Goal: Find specific page/section: Find specific page/section

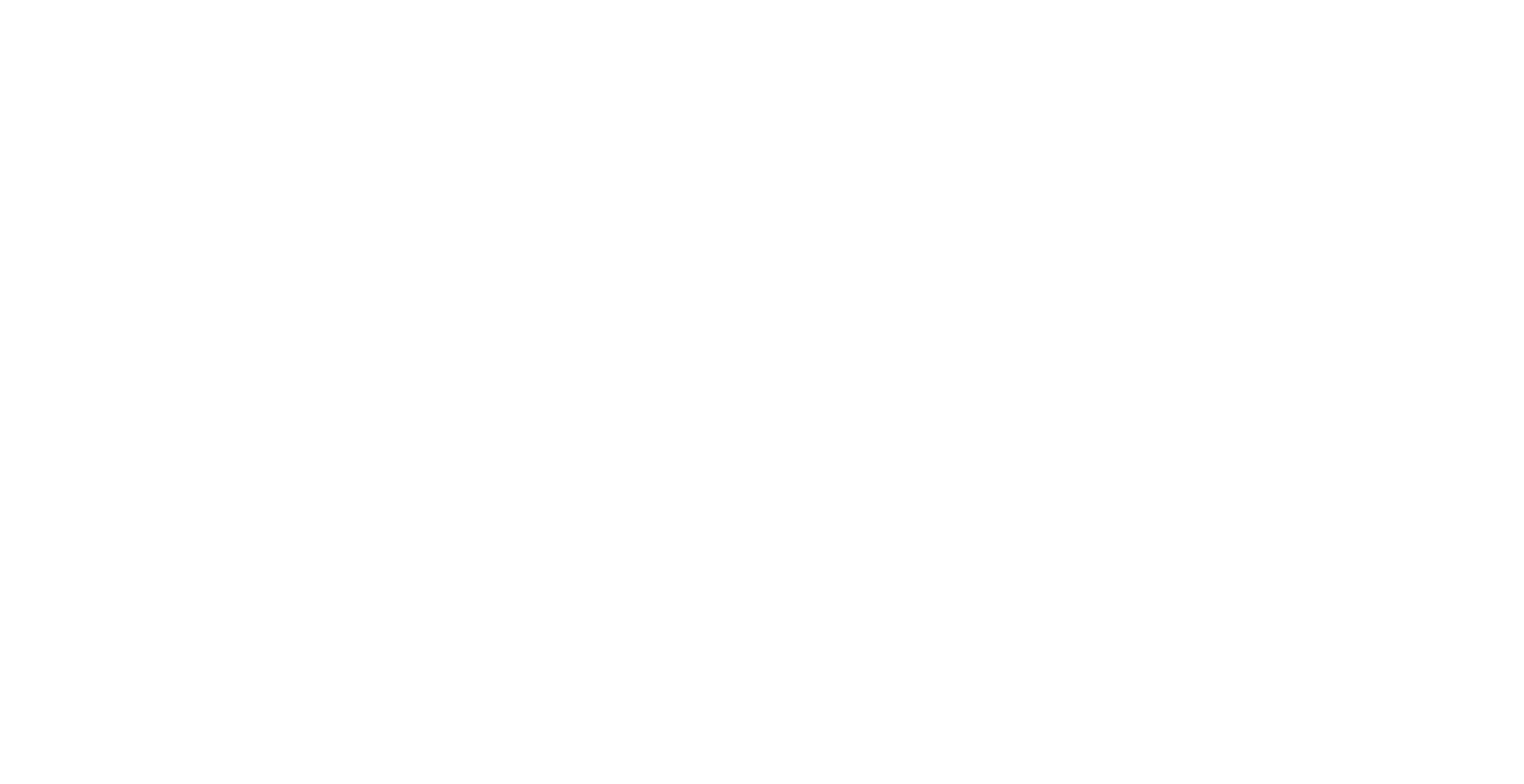
select select "*"
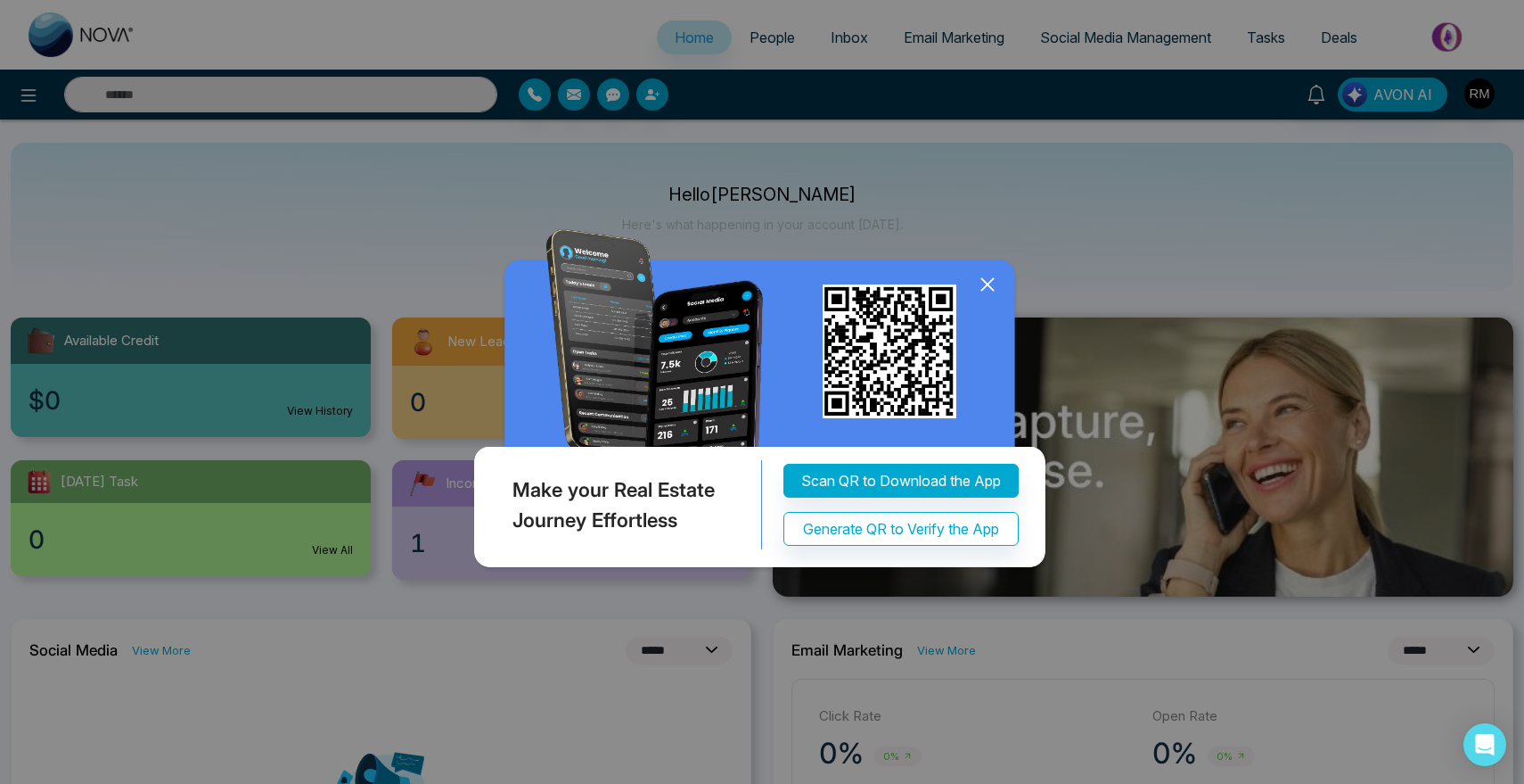
click at [978, 283] on icon at bounding box center [988, 284] width 27 height 27
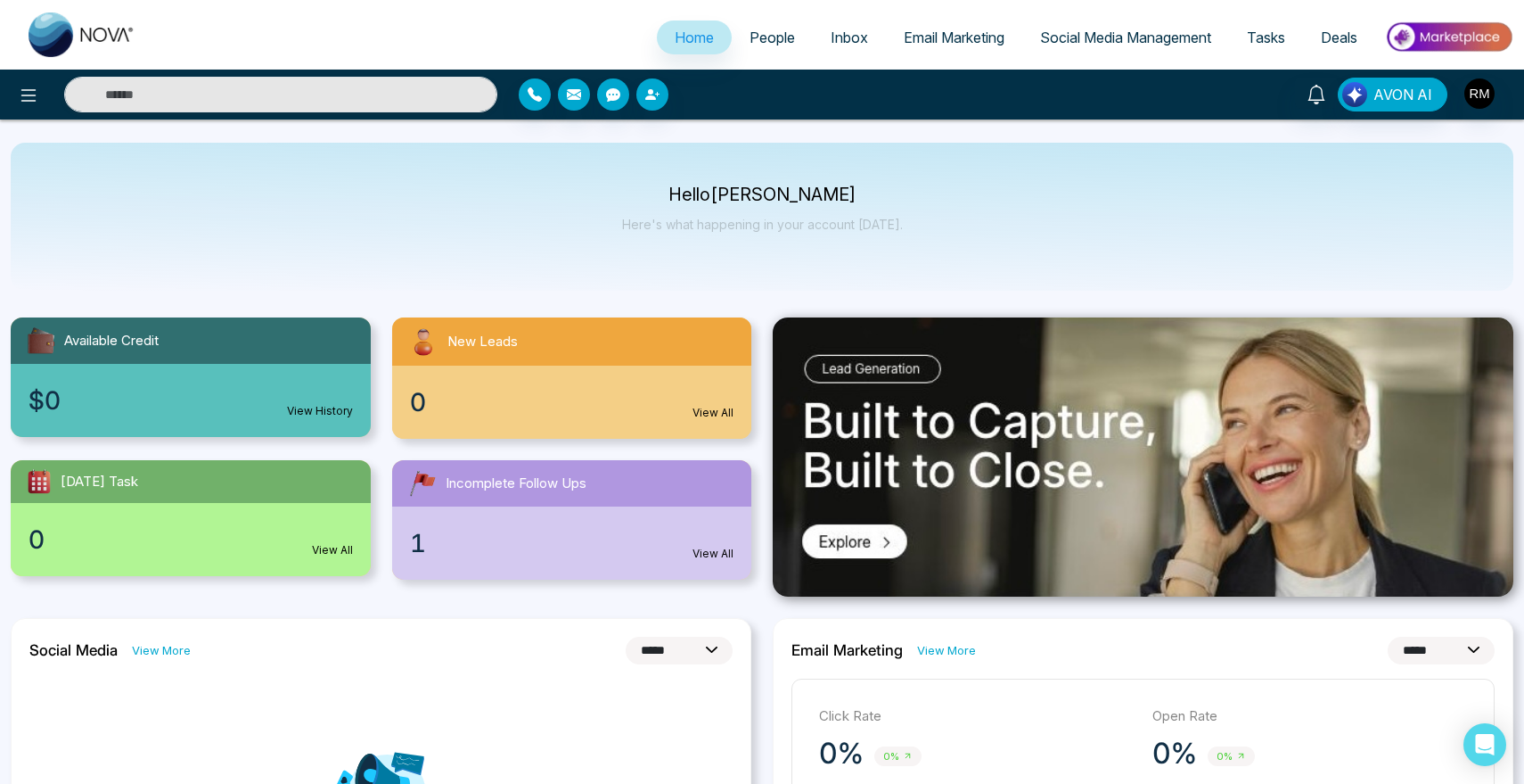
click at [778, 36] on span "People" at bounding box center [772, 37] width 45 height 18
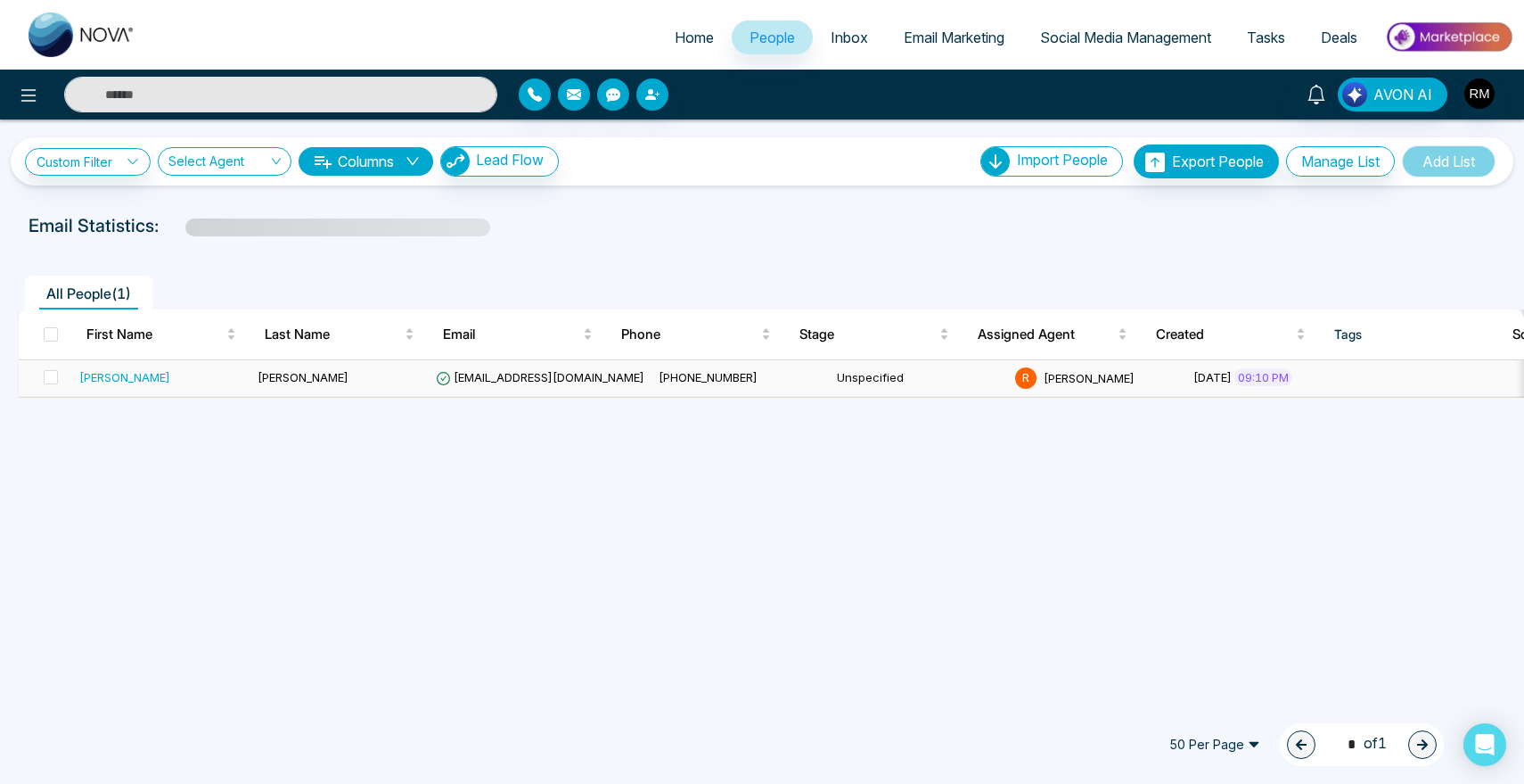
click at [98, 377] on div "[PERSON_NAME]" at bounding box center [125, 377] width 91 height 18
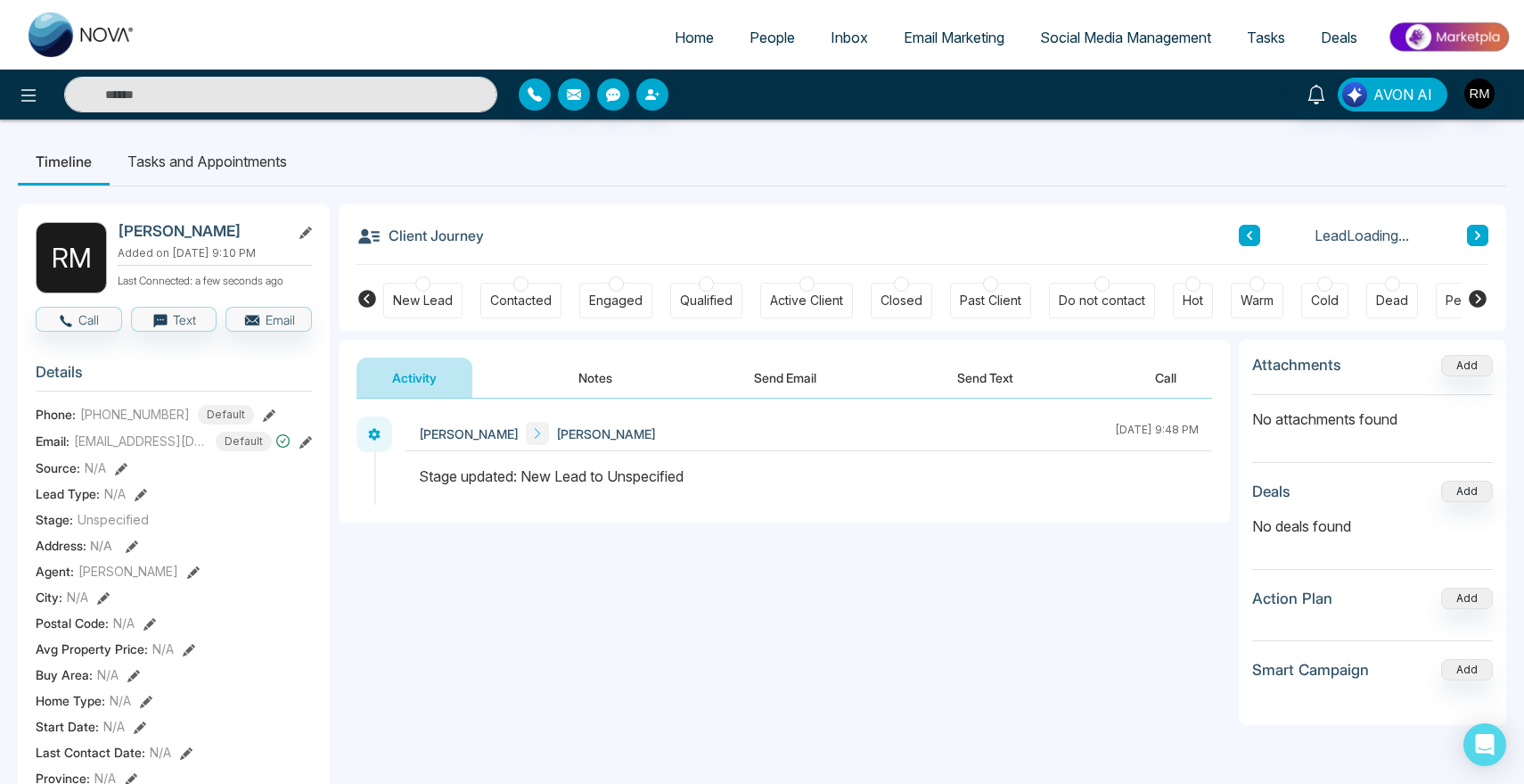
click at [751, 45] on link "People" at bounding box center [773, 36] width 82 height 34
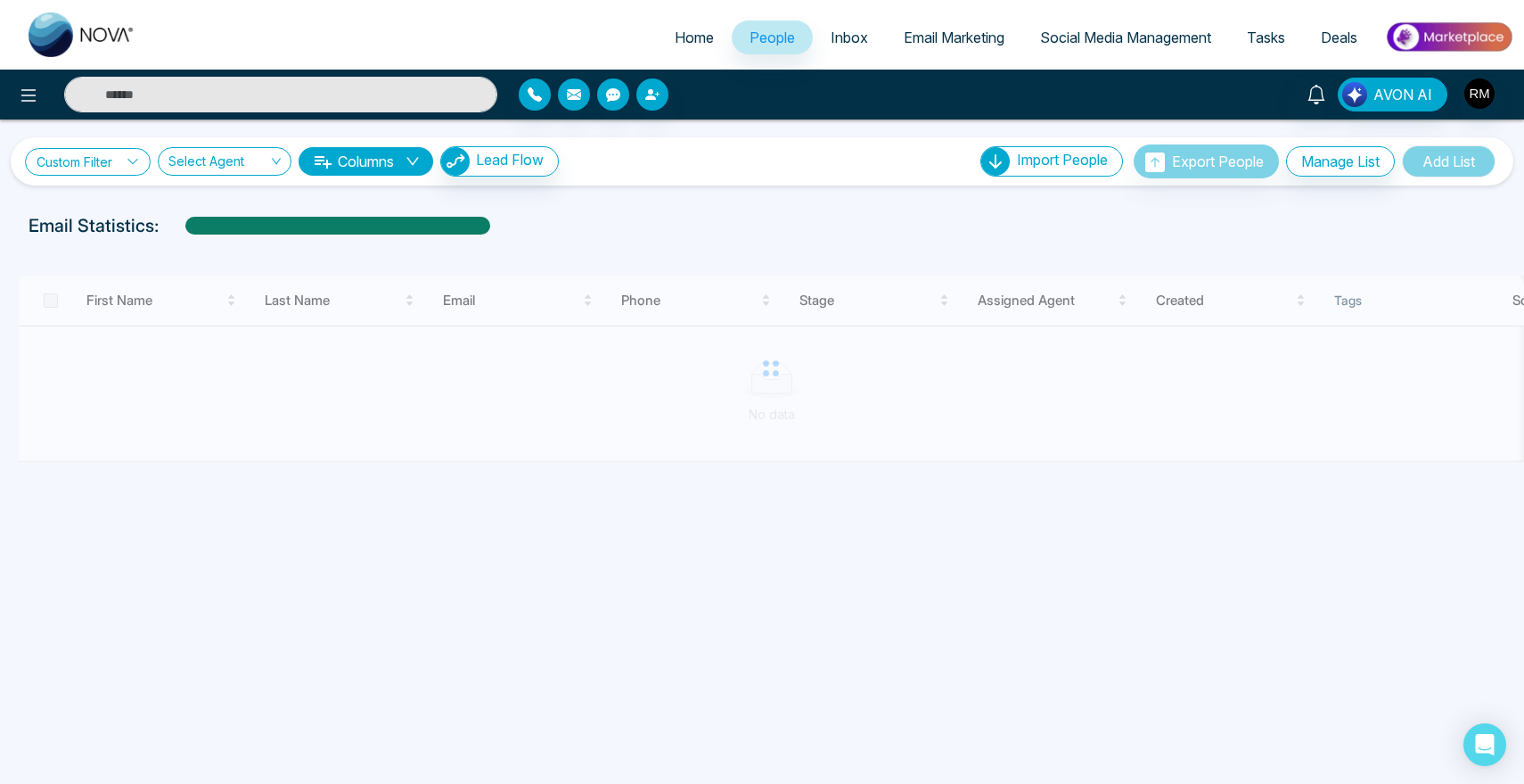
click at [106, 169] on link "Custom Filter" at bounding box center [87, 161] width 126 height 28
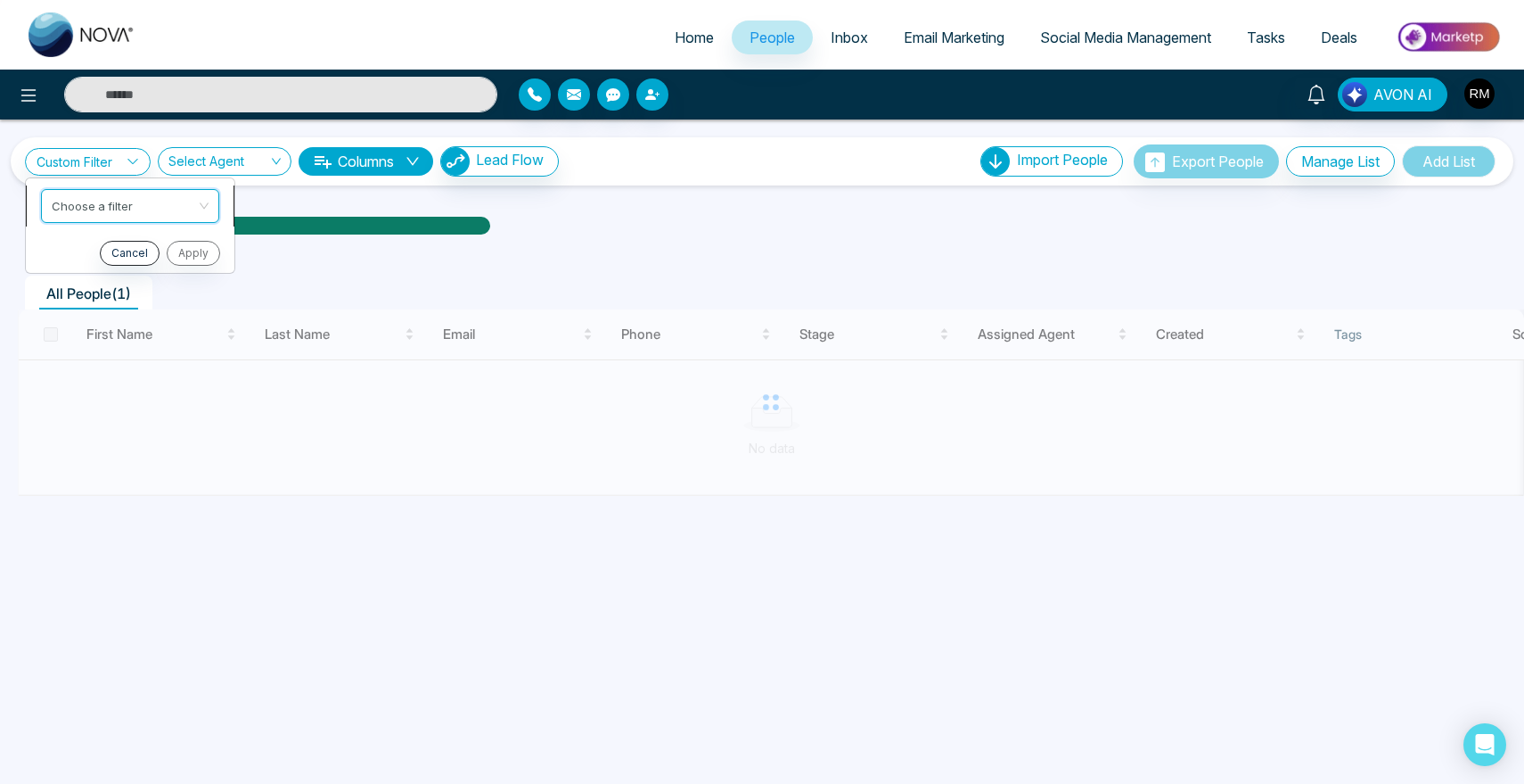
click at [106, 209] on input "search" at bounding box center [124, 203] width 144 height 27
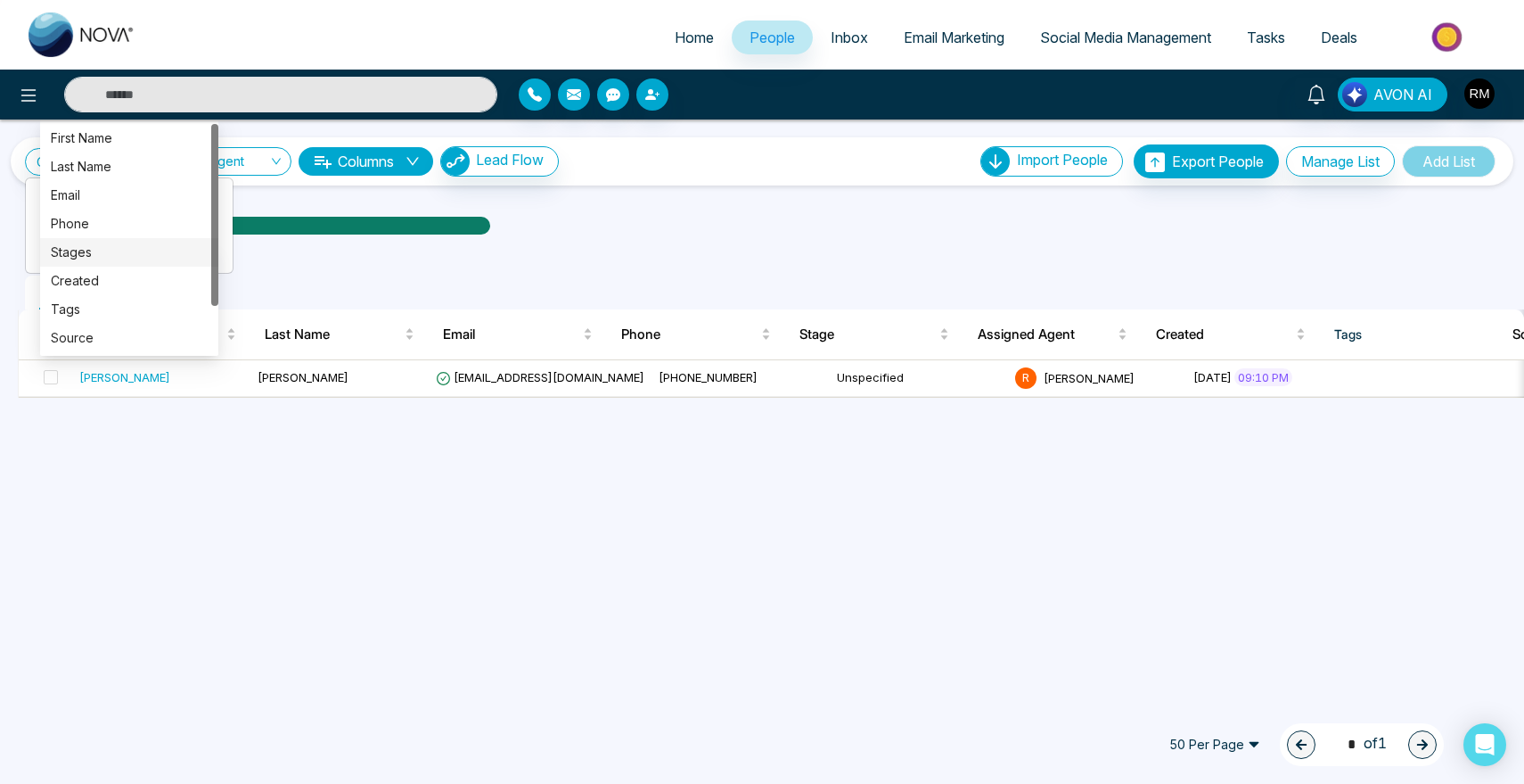
click at [328, 266] on div "All People ( 1 )" at bounding box center [762, 286] width 1511 height 45
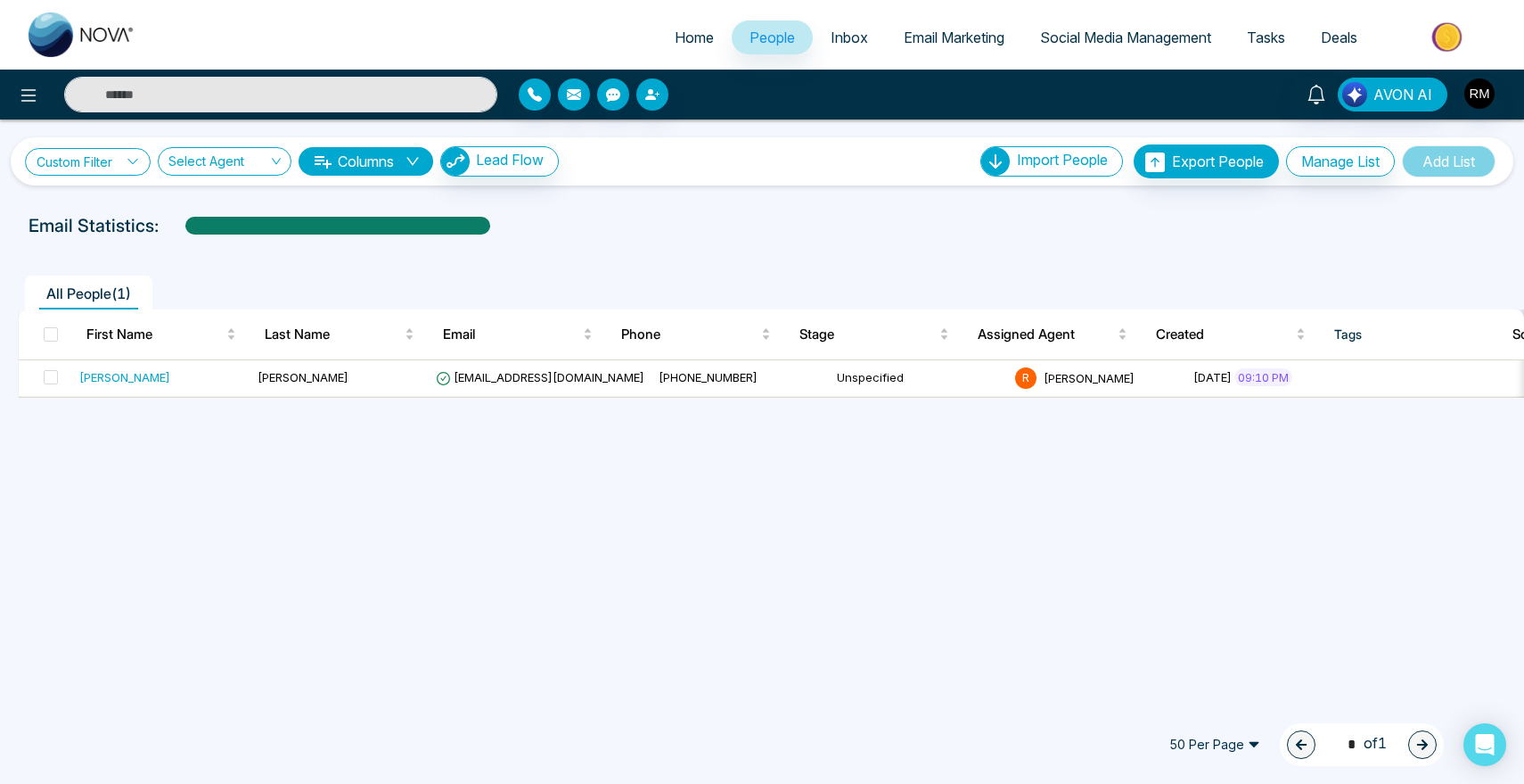
click at [94, 165] on link "Custom Filter" at bounding box center [87, 161] width 126 height 28
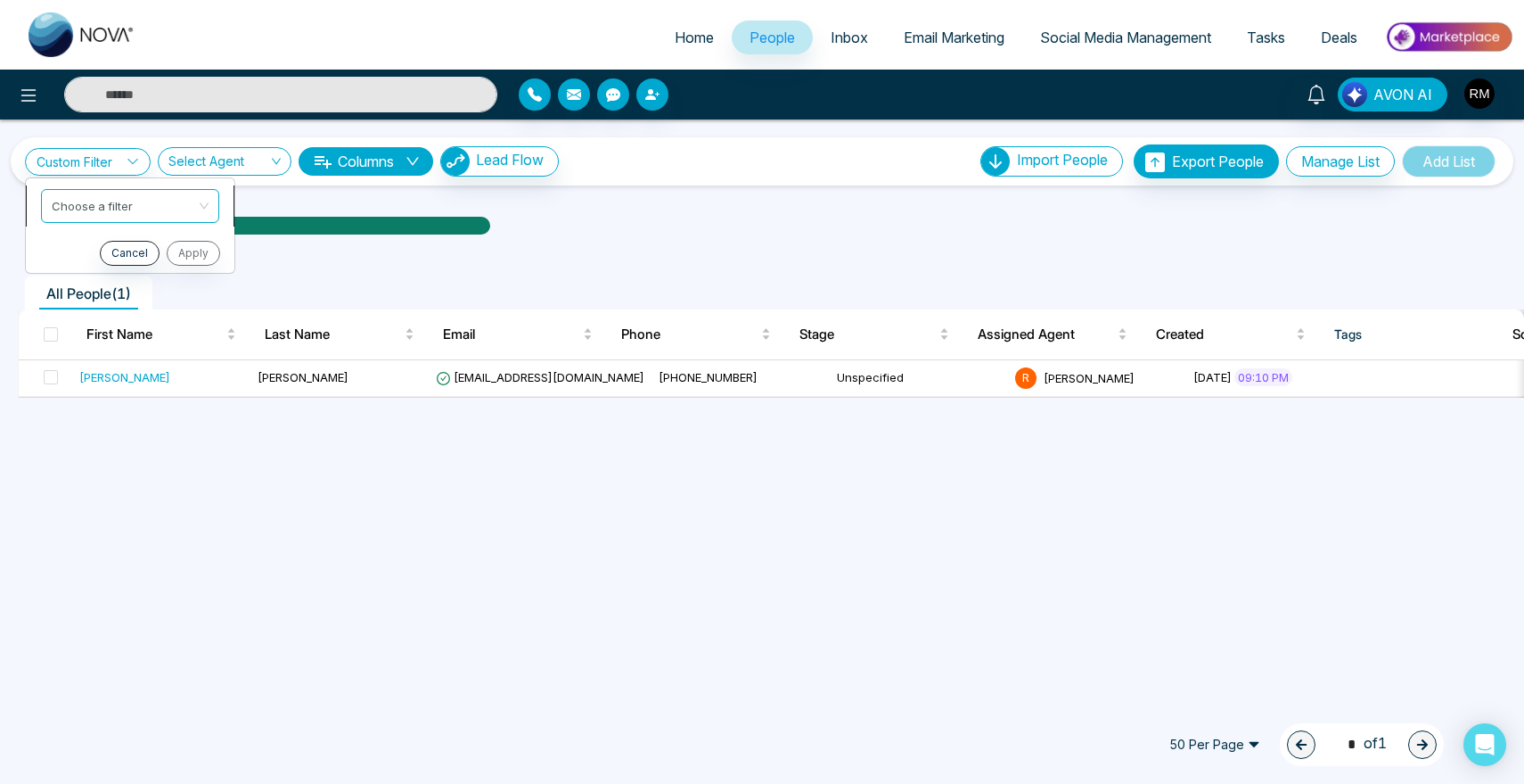
click at [106, 194] on input "search" at bounding box center [124, 203] width 144 height 27
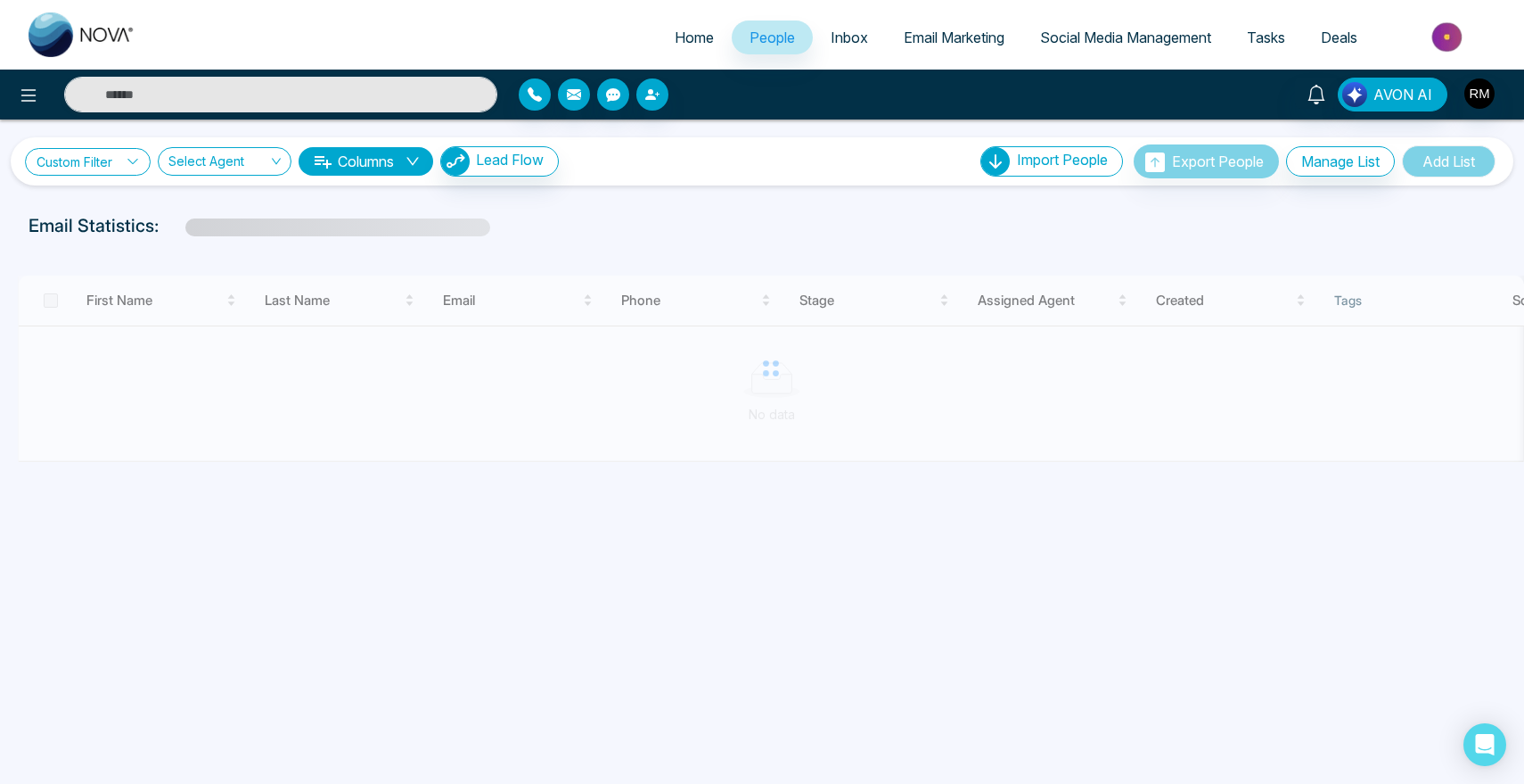
click at [125, 154] on link "Custom Filter" at bounding box center [87, 161] width 126 height 28
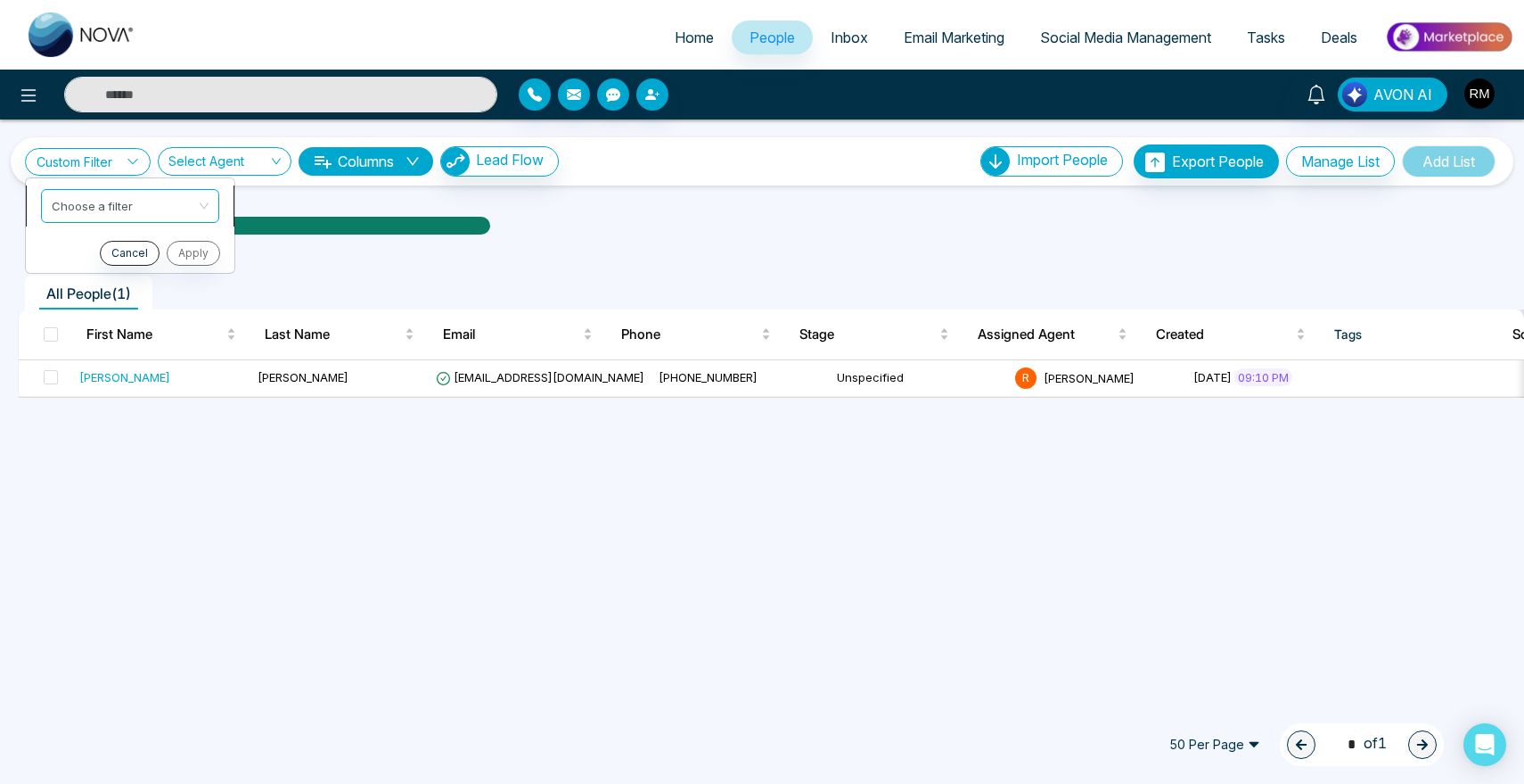
click at [117, 216] on div "Choose a filter" at bounding box center [131, 205] width 179 height 34
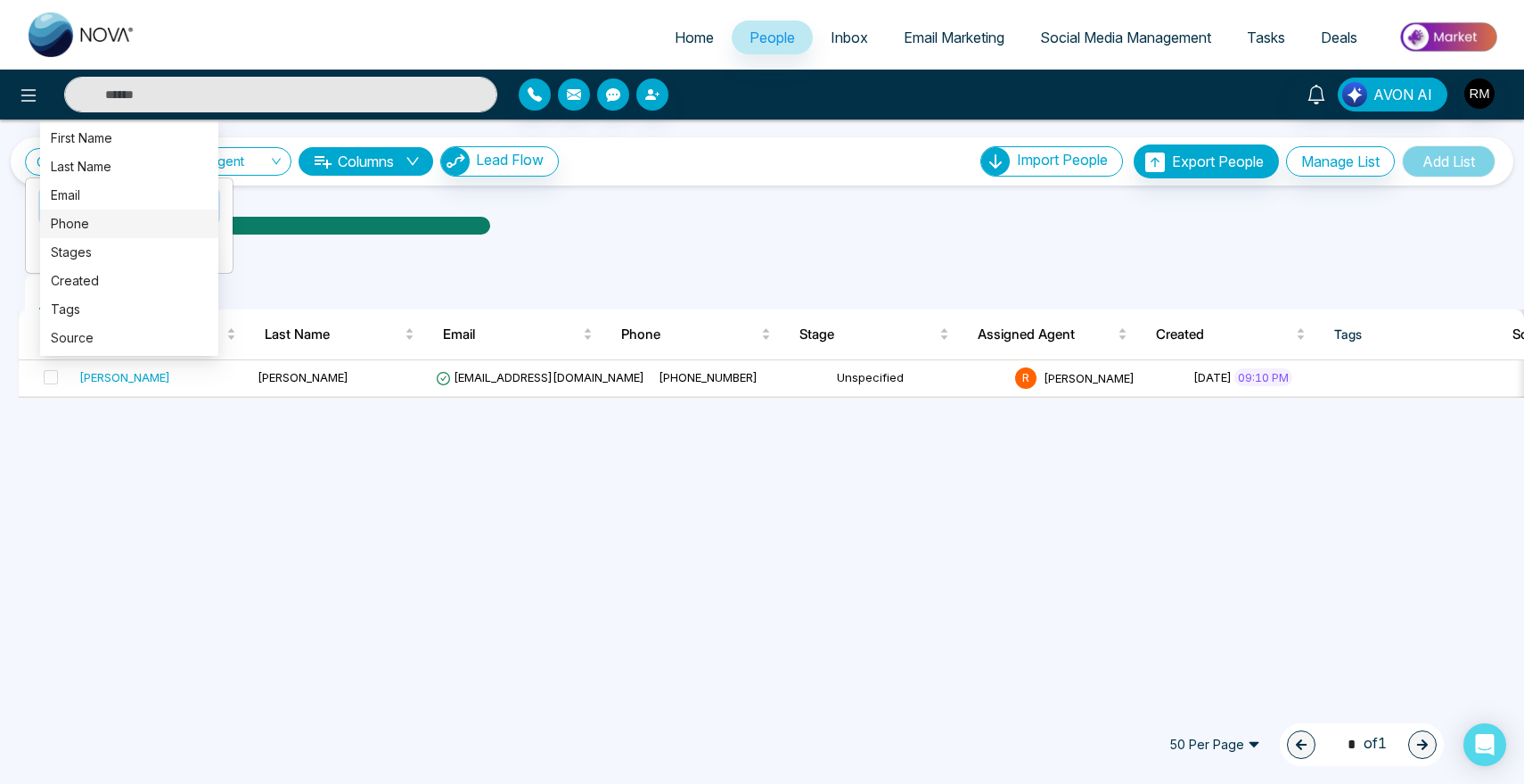
click at [245, 249] on div "All People ( 1 ) First Name Last Name Email Phone Stage Assigned Agent Created …" at bounding box center [762, 321] width 1503 height 152
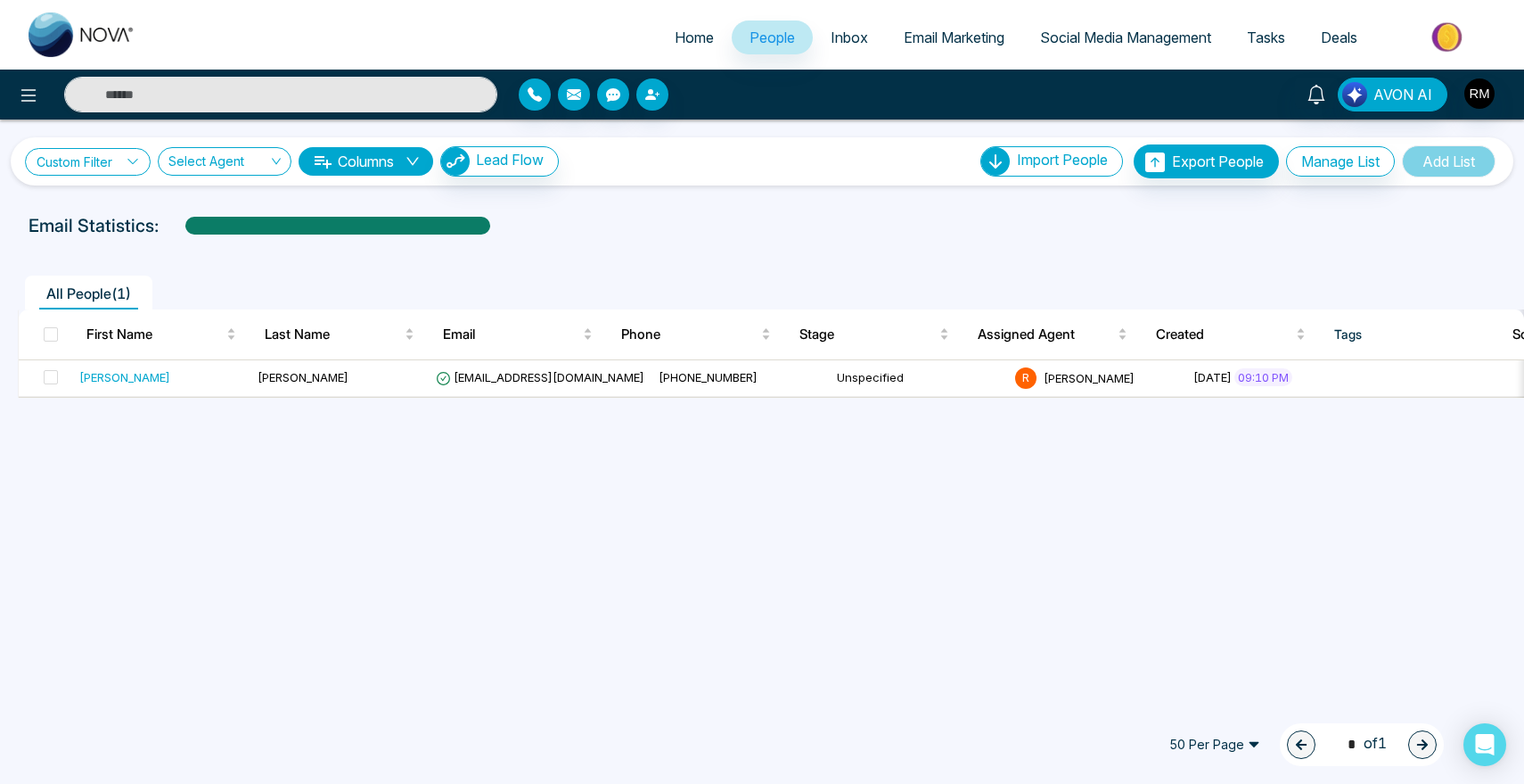
click at [103, 166] on link "Custom Filter" at bounding box center [87, 161] width 126 height 28
click at [230, 153] on input "search" at bounding box center [219, 164] width 100 height 34
click at [102, 163] on link "Custom Filter" at bounding box center [87, 161] width 126 height 28
click at [191, 203] on input "search" at bounding box center [124, 203] width 144 height 27
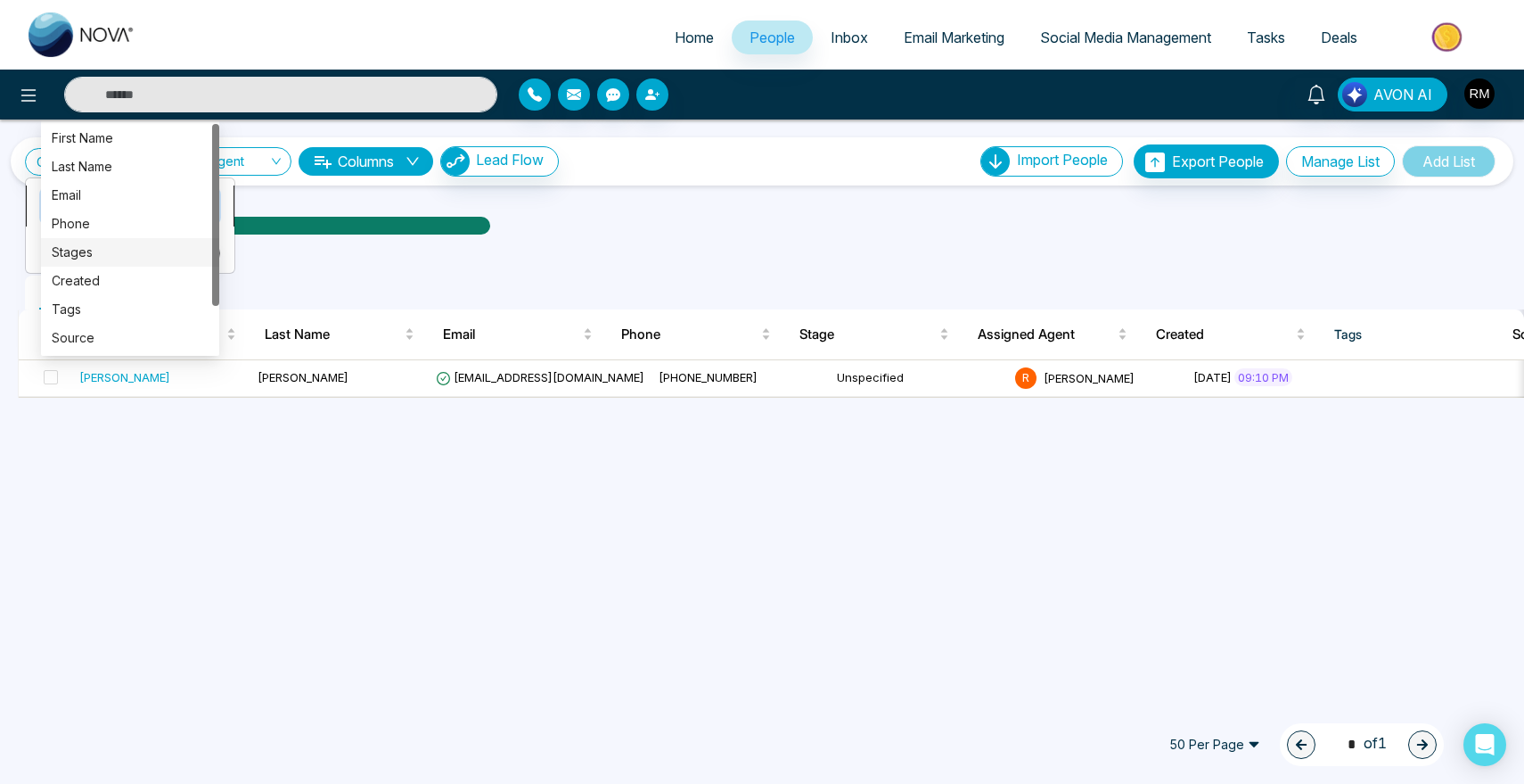
click at [114, 244] on div "Stages" at bounding box center [130, 252] width 156 height 19
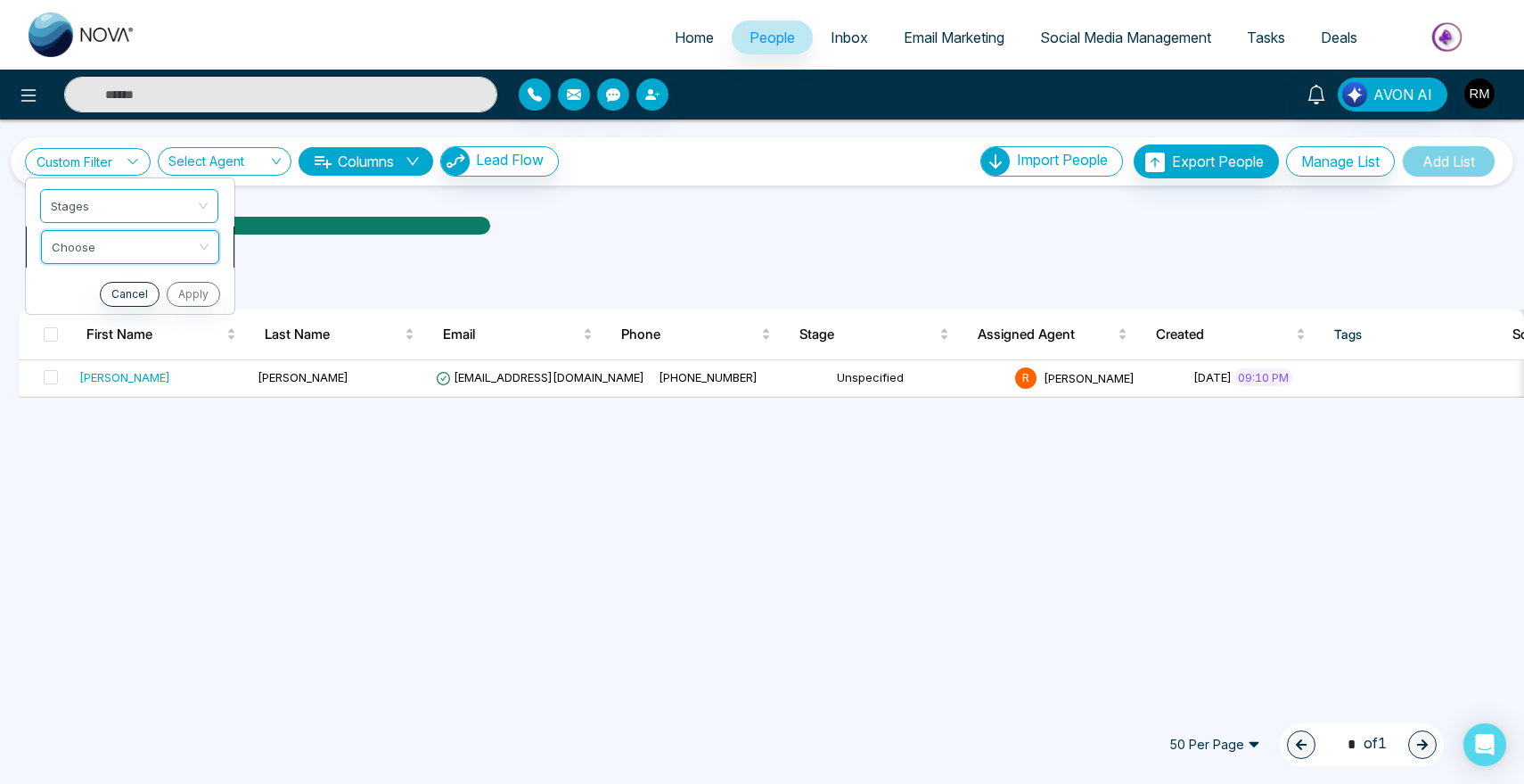
click at [114, 245] on input "search" at bounding box center [124, 245] width 144 height 27
click at [112, 275] on div "include" at bounding box center [130, 285] width 156 height 19
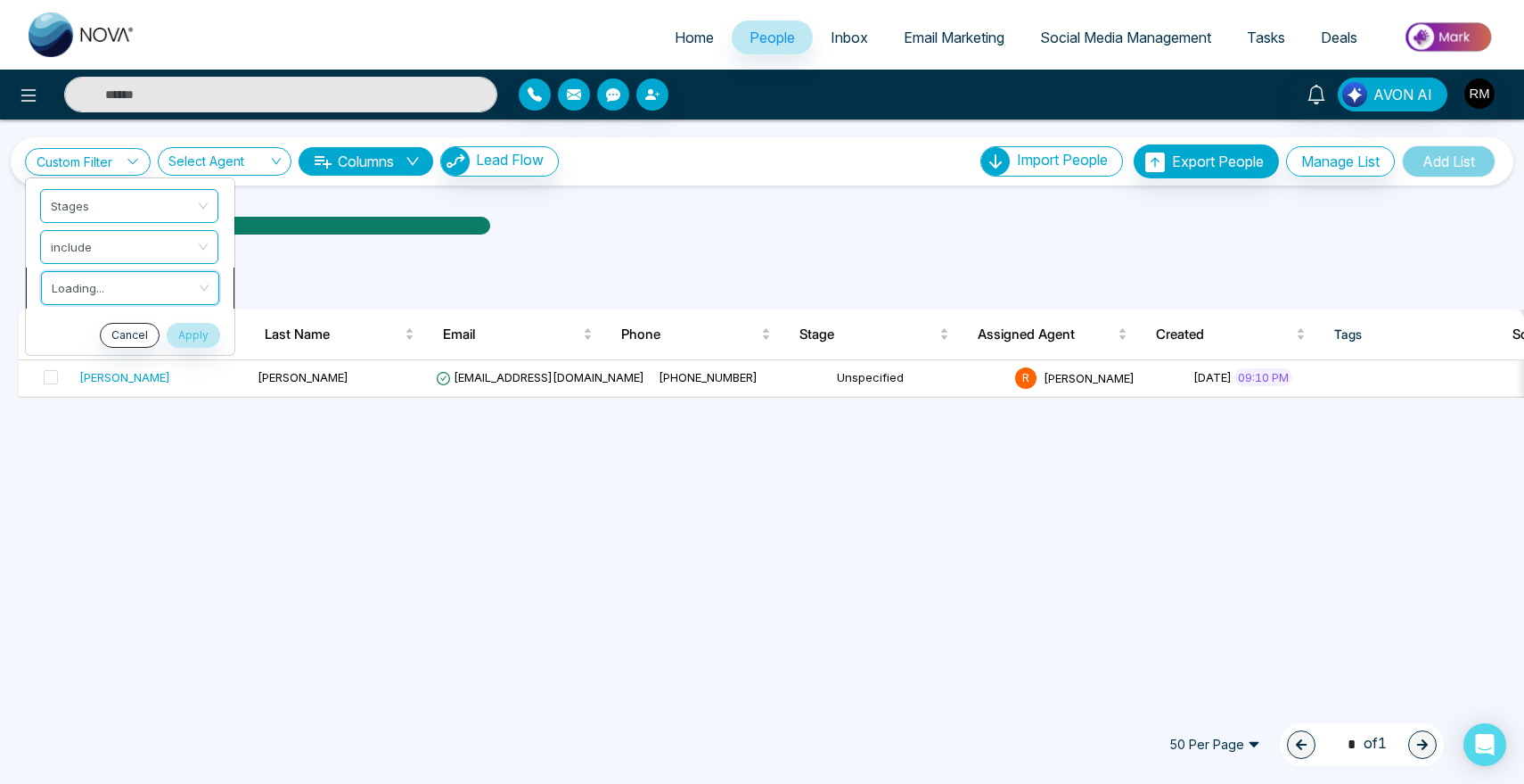
click at [112, 281] on input "search" at bounding box center [124, 285] width 144 height 27
